Goal: Find specific page/section: Find specific page/section

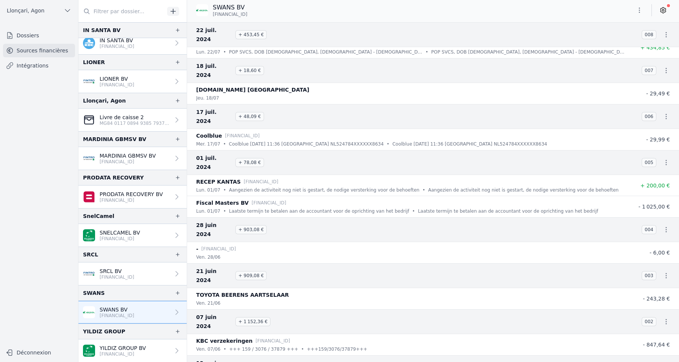
scroll to position [11171, 0]
click at [49, 8] on button "Llonçari, Agon" at bounding box center [39, 11] width 72 height 12
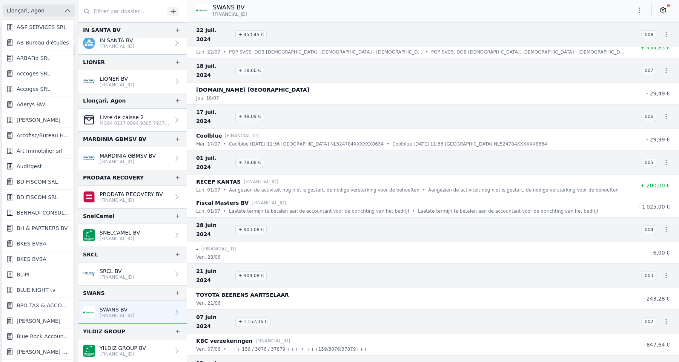
click at [49, 8] on div at bounding box center [339, 181] width 679 height 362
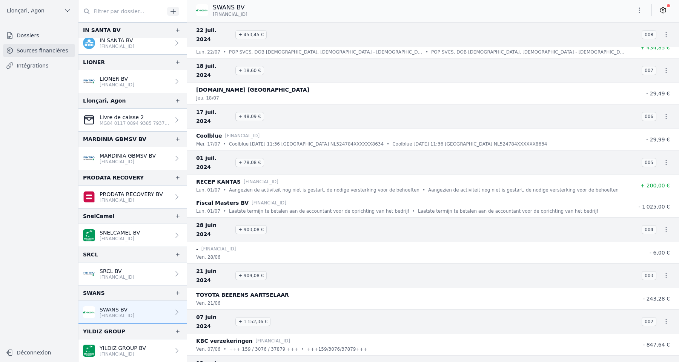
click at [54, 12] on button "Llonçari, Agon" at bounding box center [39, 11] width 72 height 12
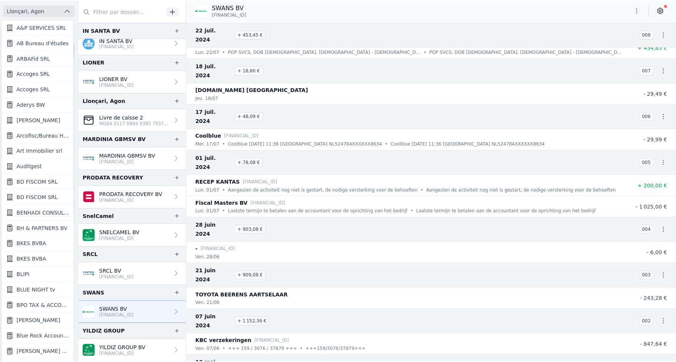
scroll to position [2, 0]
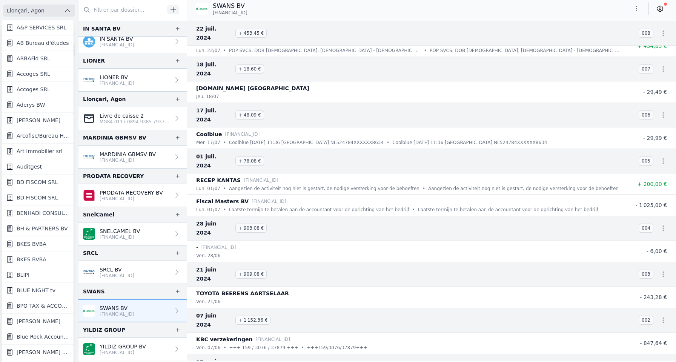
click at [40, 323] on span "Baudry, Didier" at bounding box center [39, 321] width 44 height 8
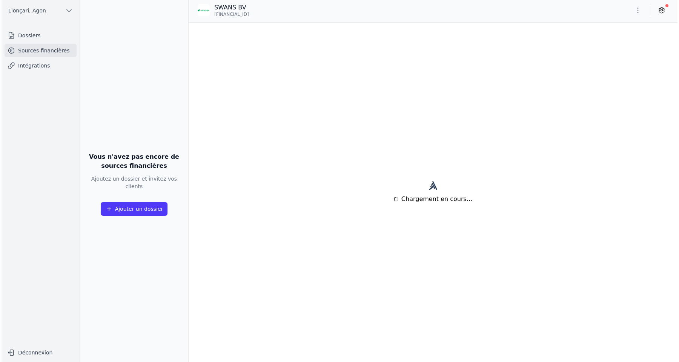
scroll to position [0, 0]
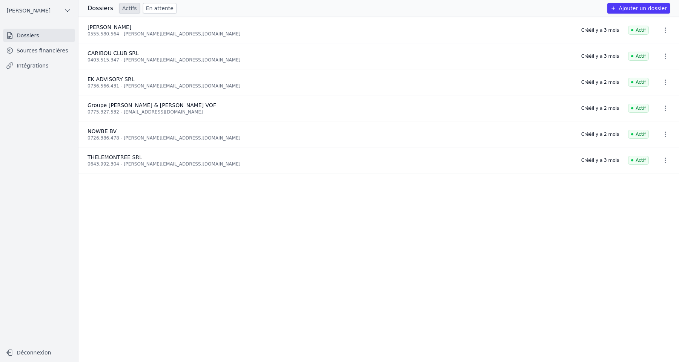
click at [43, 49] on link "Sources financières" at bounding box center [39, 51] width 72 height 14
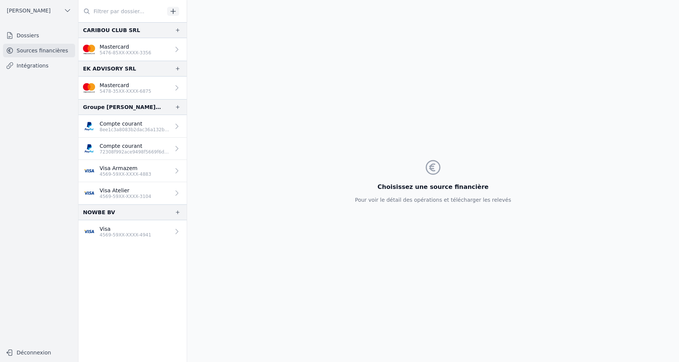
click at [127, 195] on p "4569-59XX-XXXX-3104" at bounding box center [126, 196] width 52 height 6
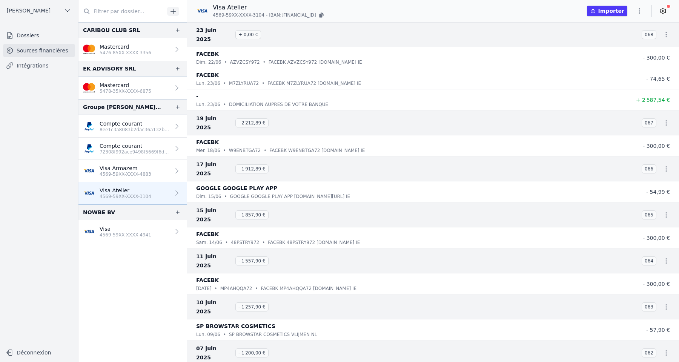
click at [124, 168] on p "Visa Armazem" at bounding box center [126, 168] width 52 height 8
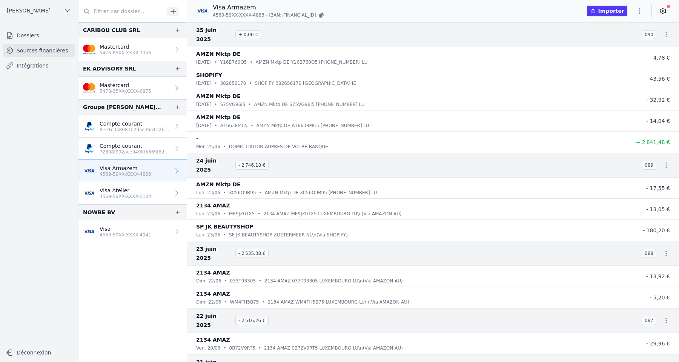
click at [125, 229] on p "Visa" at bounding box center [126, 229] width 52 height 8
click at [124, 79] on link "Mastercard 5478-35XX-XXXX-6875" at bounding box center [132, 88] width 108 height 23
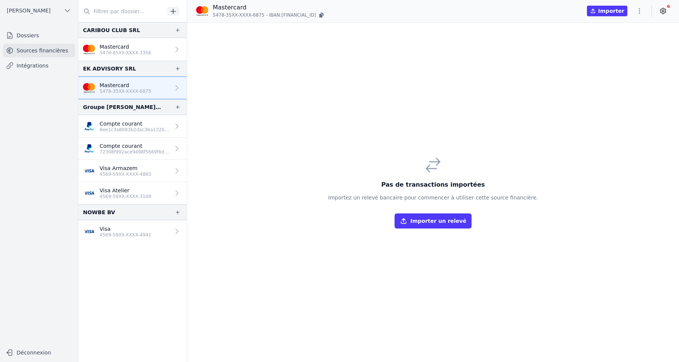
click at [124, 61] on div "EK ADVISORY SRL" at bounding box center [132, 69] width 108 height 16
click at [136, 50] on p "5476-85XX-XXXX-3356" at bounding box center [126, 53] width 52 height 6
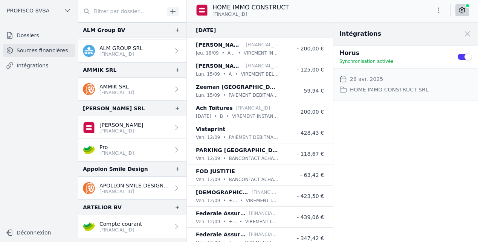
scroll to position [113, 0]
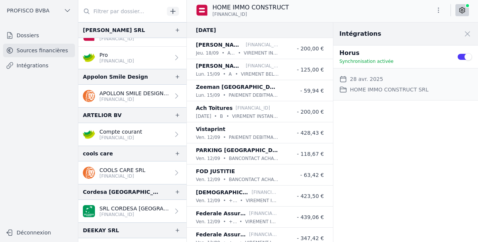
click at [391, 181] on div "Intégrations Close panel Horus Synchronisation activée Use setting Date de débu…" at bounding box center [406, 133] width 145 height 220
click at [7, 7] on span "PROFISCO BVBA" at bounding box center [28, 11] width 43 height 8
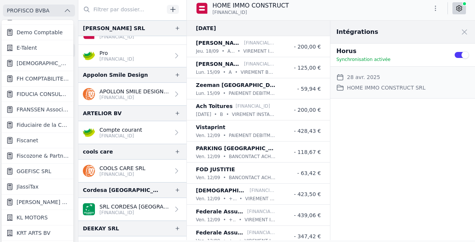
scroll to position [432, 0]
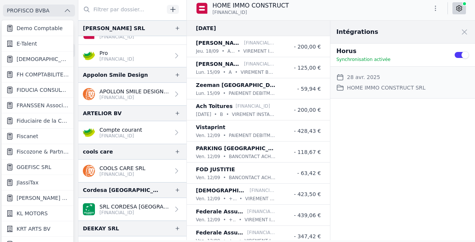
click at [38, 90] on span "FIDUCIA CONSULTING SRL" at bounding box center [43, 90] width 52 height 8
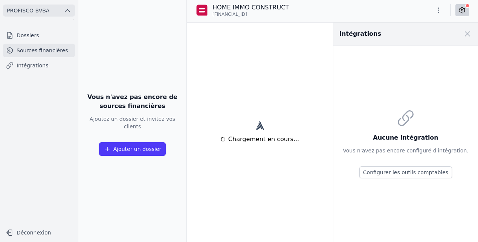
scroll to position [0, 0]
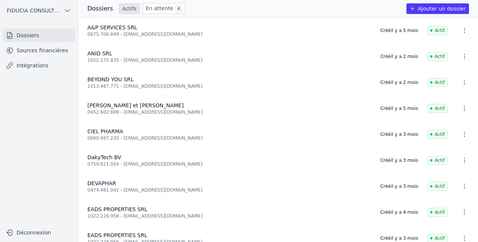
click at [49, 54] on link "Sources financières" at bounding box center [39, 51] width 72 height 14
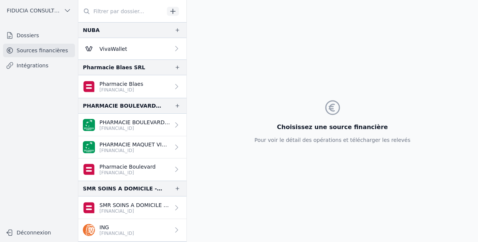
scroll to position [567, 0]
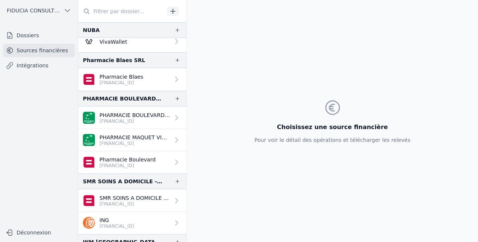
click at [34, 12] on span "FIDUCIA CONSULTING SRL" at bounding box center [34, 11] width 54 height 8
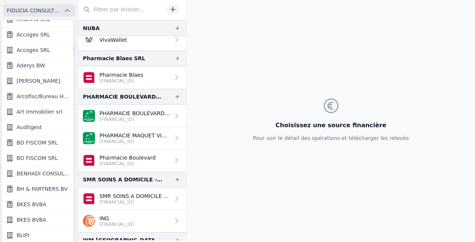
scroll to position [173, 0]
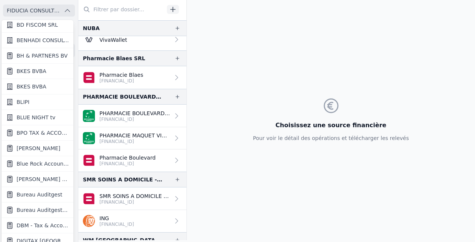
click at [43, 146] on span "Baudry, Didier" at bounding box center [39, 149] width 44 height 8
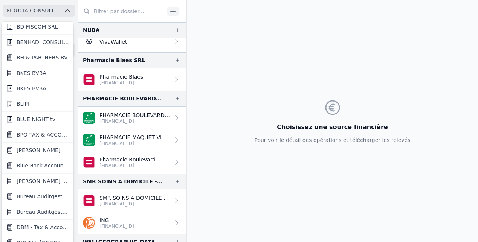
scroll to position [0, 0]
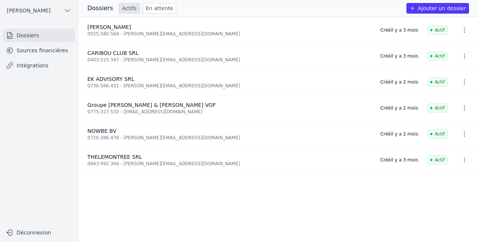
click at [61, 64] on link "Intégrations" at bounding box center [39, 66] width 72 height 14
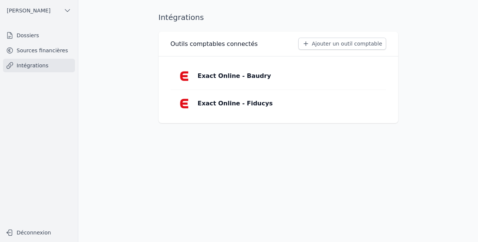
click at [55, 47] on link "Sources financières" at bounding box center [39, 51] width 72 height 14
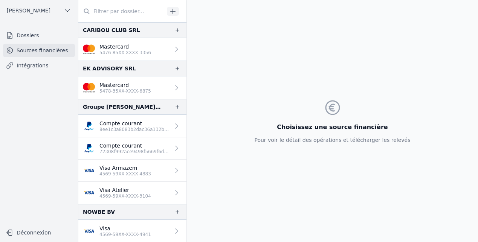
click at [147, 45] on p "Mastercard" at bounding box center [126, 47] width 52 height 8
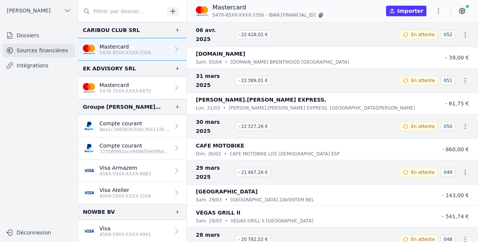
click at [462, 8] on icon at bounding box center [462, 11] width 5 height 6
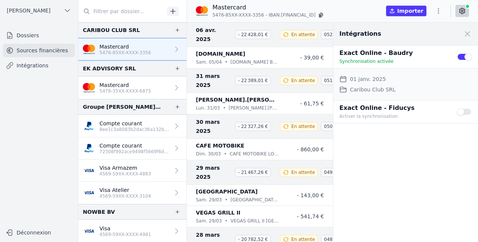
click at [462, 8] on icon at bounding box center [462, 11] width 5 height 6
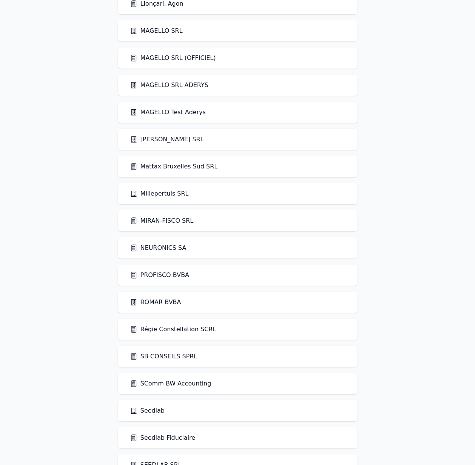
scroll to position [1046, 0]
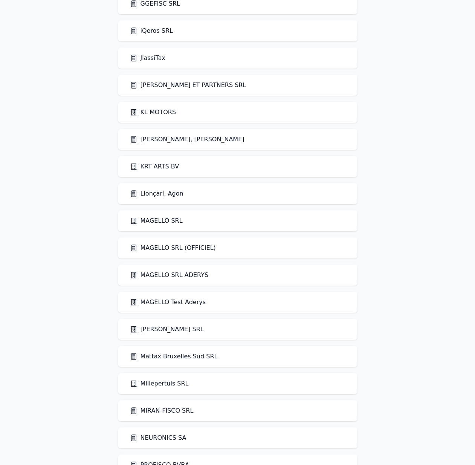
click at [200, 198] on div "Llonçari, Agon" at bounding box center [238, 193] width 216 height 9
click at [172, 198] on link "Llonçari, Agon" at bounding box center [157, 193] width 54 height 9
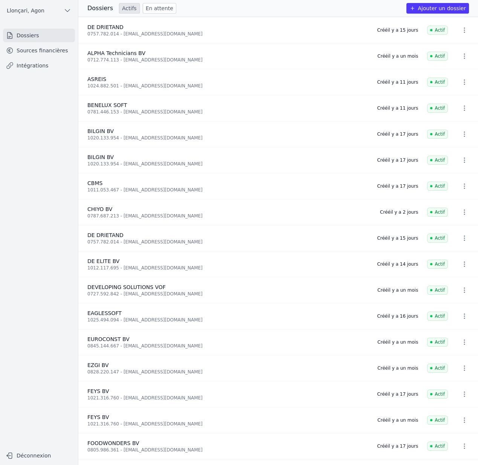
click at [45, 47] on link "Sources financières" at bounding box center [39, 51] width 72 height 14
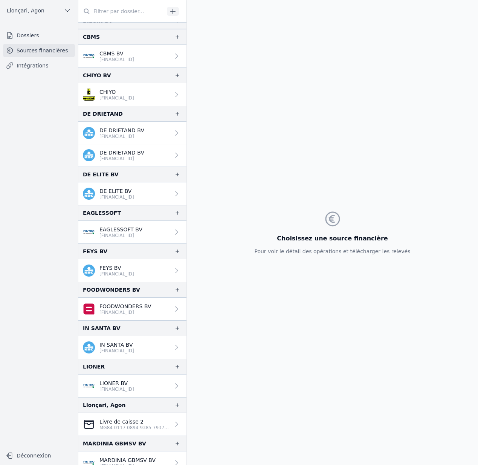
scroll to position [167, 0]
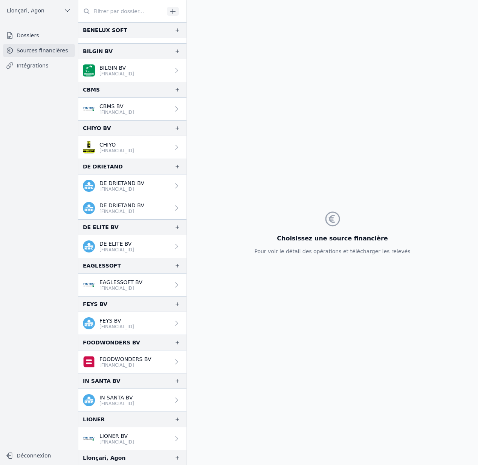
click at [94, 128] on div "CHIYO BV" at bounding box center [97, 128] width 28 height 9
copy div "CHIYO"
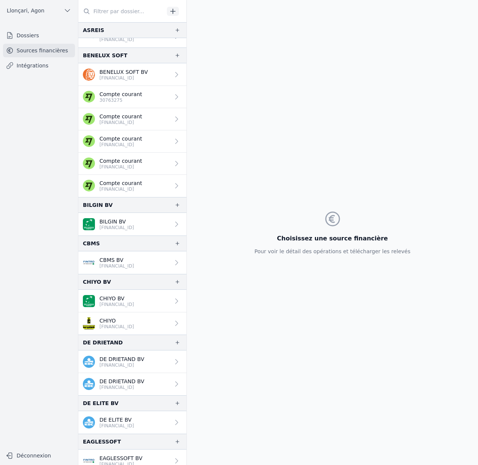
scroll to position [14, 0]
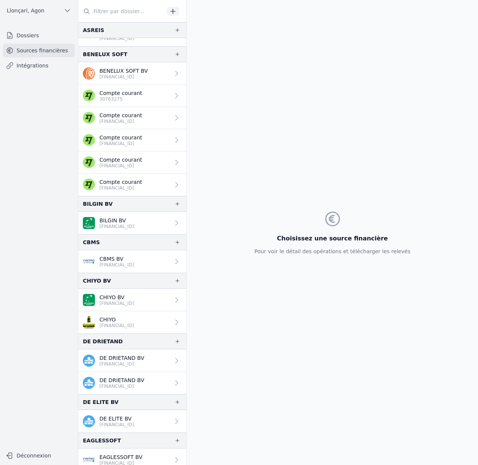
click at [134, 297] on p "CHIYO BV" at bounding box center [117, 298] width 35 height 8
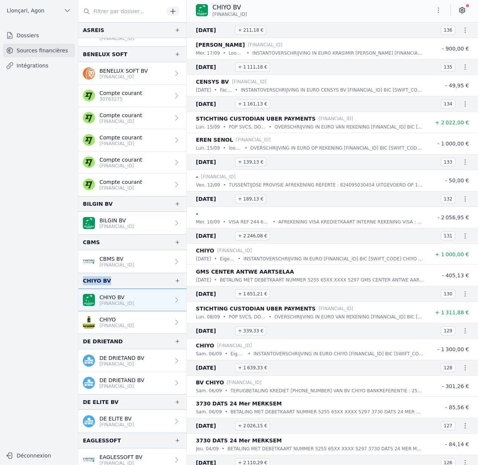
drag, startPoint x: 115, startPoint y: 281, endPoint x: 84, endPoint y: 280, distance: 30.6
click at [84, 280] on div "CHIYO BV" at bounding box center [132, 281] width 108 height 16
copy div "CHIYO BV"
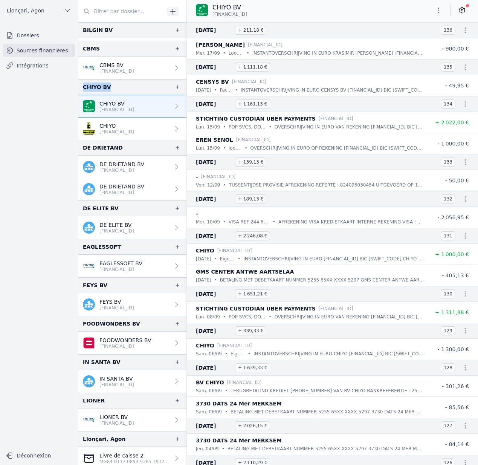
scroll to position [443, 0]
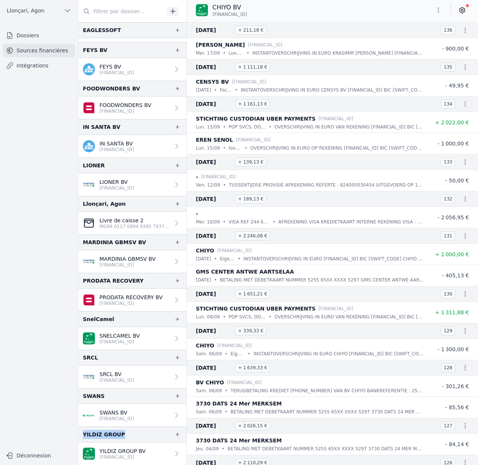
drag, startPoint x: 99, startPoint y: 435, endPoint x: 79, endPoint y: 435, distance: 20.4
click at [79, 435] on div "YILDIZ GROUP" at bounding box center [132, 435] width 108 height 16
copy div "YILDIZ GROUP"
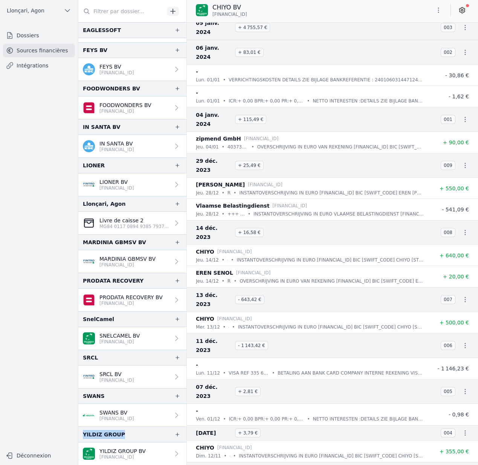
scroll to position [13986, 0]
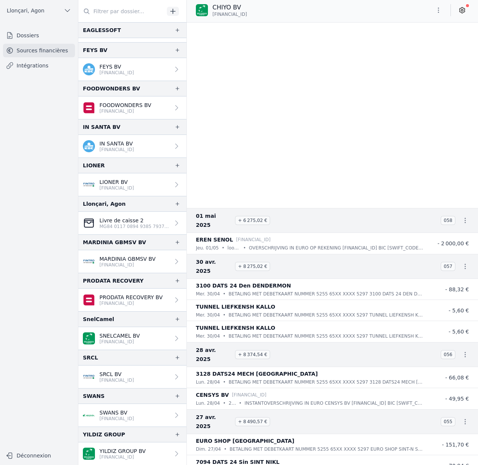
scroll to position [4340, 0]
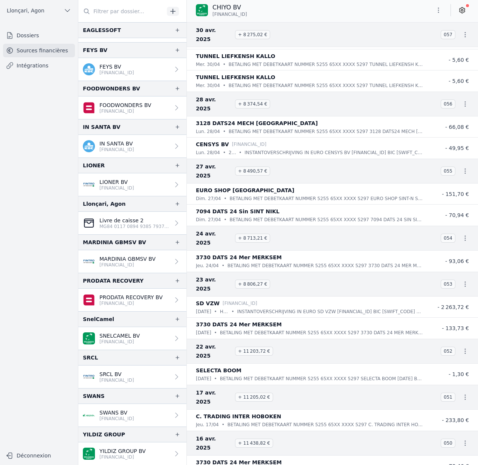
click at [124, 418] on p "BE54 9734 9146 6597" at bounding box center [117, 419] width 35 height 6
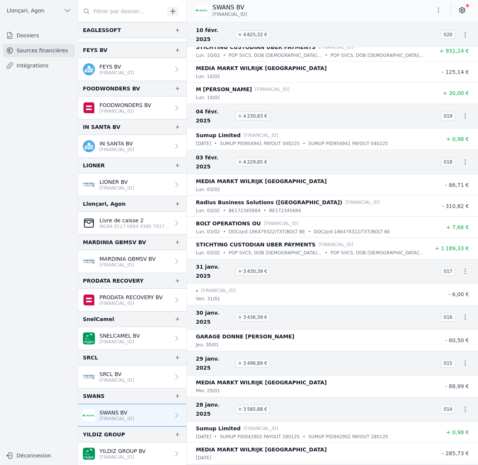
scroll to position [6075, 0]
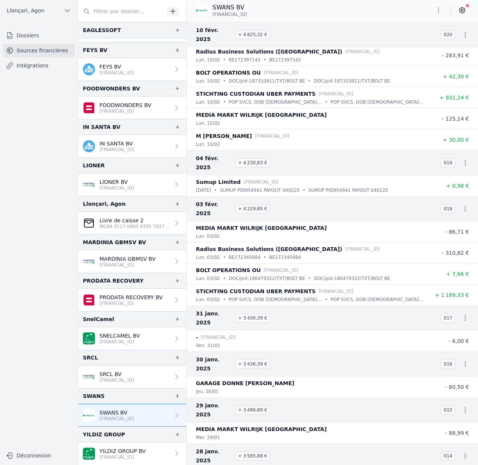
click at [116, 61] on link "FEYS BV BE82 7390 2499 3968" at bounding box center [132, 69] width 108 height 23
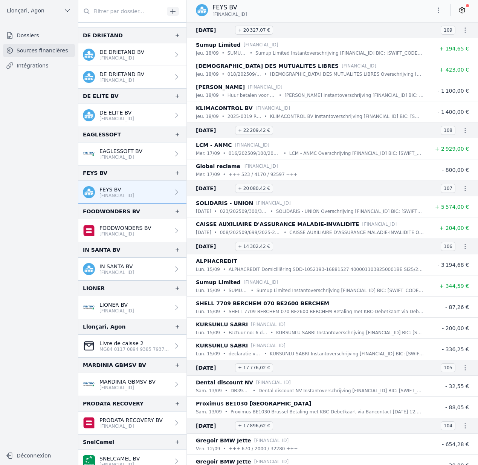
scroll to position [316, 0]
